Goal: Transaction & Acquisition: Download file/media

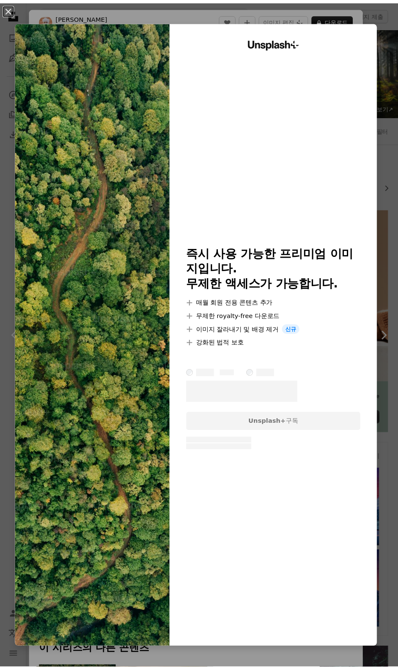
scroll to position [643, 0]
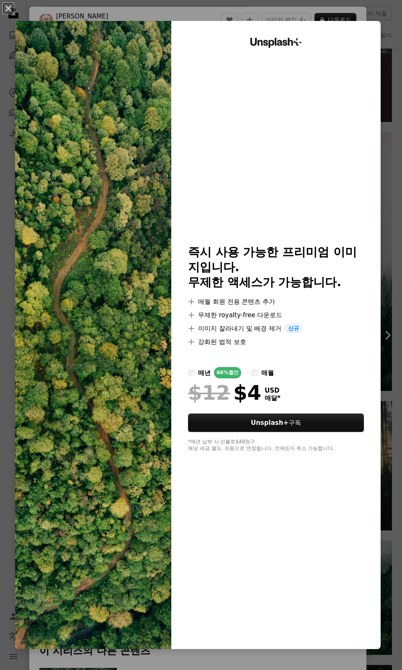
click at [371, 34] on div "Unsplash+ 즉시 사용 가능한 프리미엄 이미지입니다. 무제한 액세스가 가능합니다. A plus sign 매월 회원 전용 콘텐츠 추가 A …" at bounding box center [276, 335] width 210 height 628
click at [379, 18] on div "An X shape Unsplash+ 즉시 사용 가능한 프리미엄 이미지입니다. 무제한 액세스가 가능합니다. A plus sign 매월 회원 전…" at bounding box center [201, 335] width 402 height 670
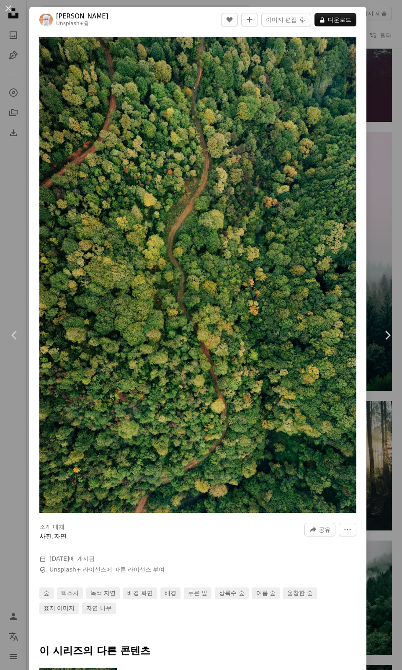
click at [370, 23] on div "An X shape Chevron left Chevron right Ahmed Unsplash+ 용 A heart A plus sign 이미지…" at bounding box center [201, 335] width 402 height 670
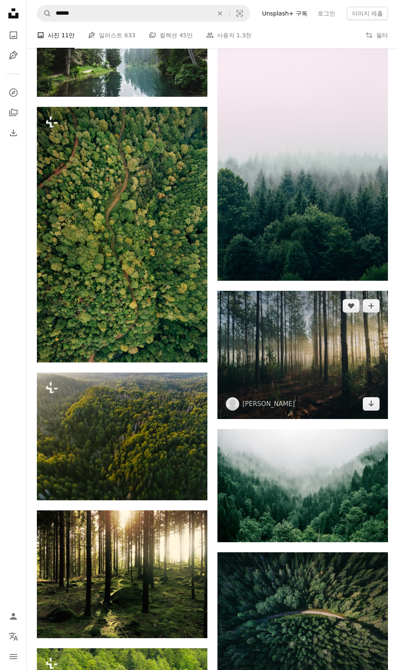
scroll to position [755, 0]
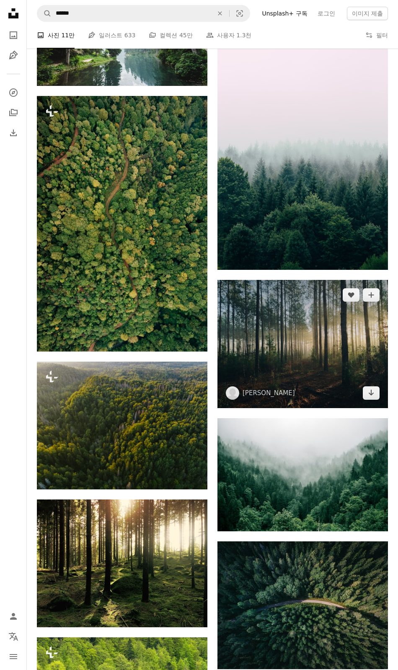
click at [309, 363] on img at bounding box center [303, 344] width 171 height 128
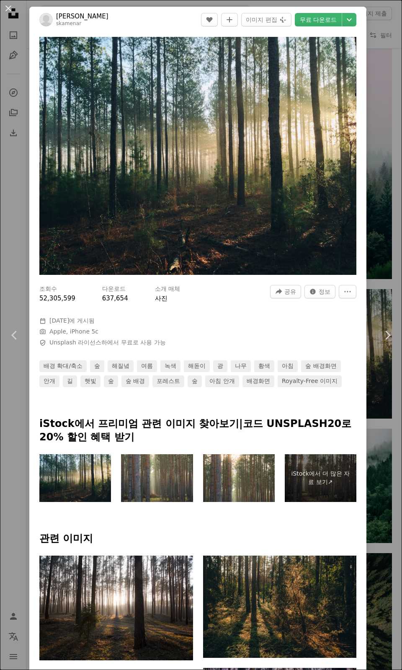
click at [0, 240] on div "An X shape Chevron left Chevron right [PERSON_NAME] skamenar A heart A plus sig…" at bounding box center [201, 335] width 402 height 670
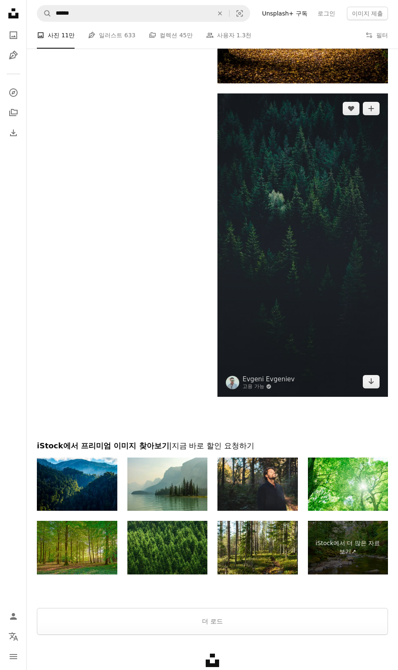
scroll to position [1977, 0]
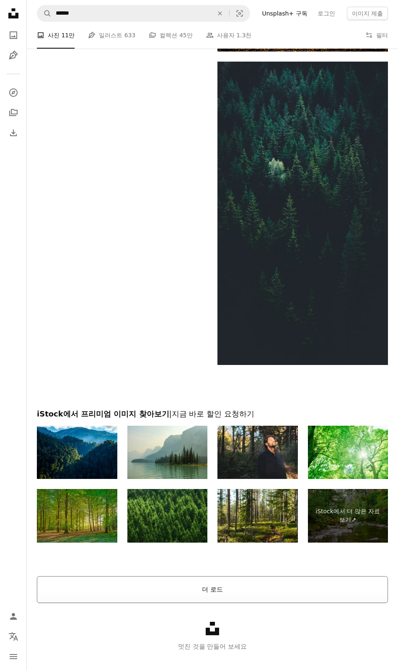
click at [258, 587] on button "더 로드" at bounding box center [212, 589] width 351 height 27
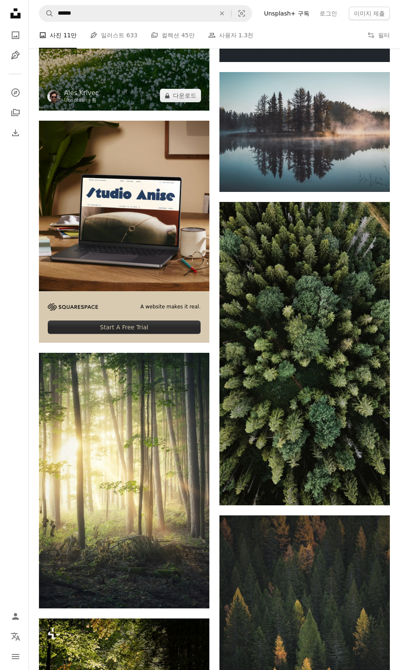
scroll to position [2284, 0]
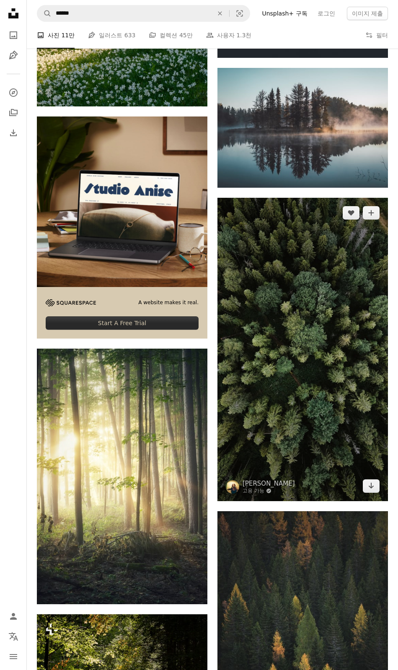
click at [284, 289] on img at bounding box center [303, 350] width 171 height 304
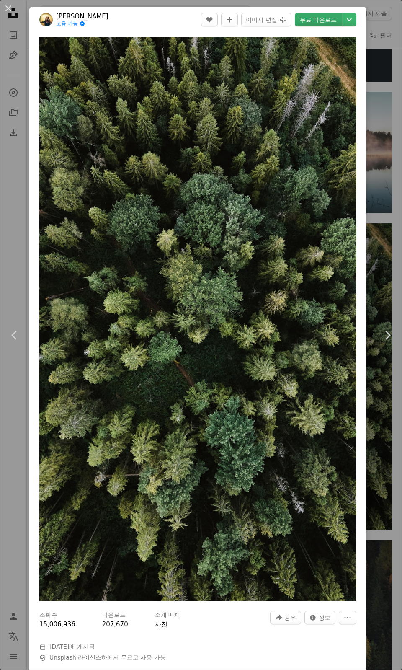
click at [311, 22] on link "무료 다운로드" at bounding box center [318, 19] width 47 height 13
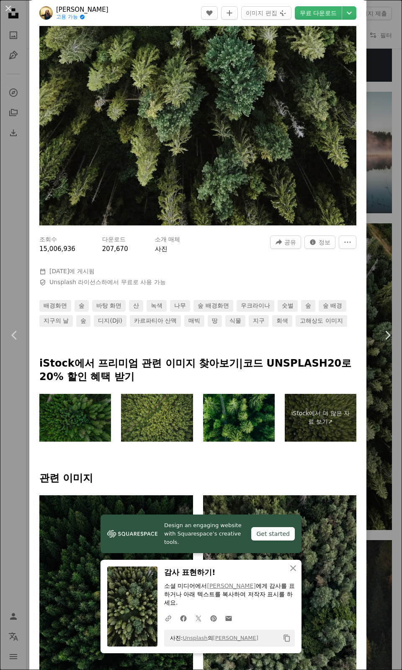
scroll to position [391, 0]
